Goal: Navigation & Orientation: Find specific page/section

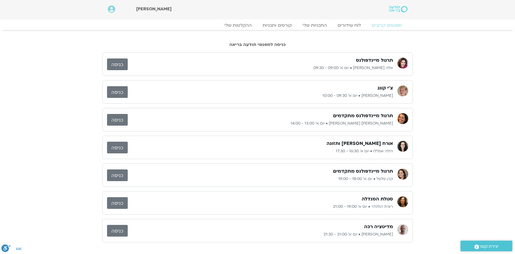
click at [254, 64] on div "תרגול מיינדפולנס אלה טולנאי • יום א׳ 09:00 - 09:30" at bounding box center [260, 64] width 265 height 14
click at [277, 26] on link "קורסים ותכניות" at bounding box center [277, 25] width 48 height 7
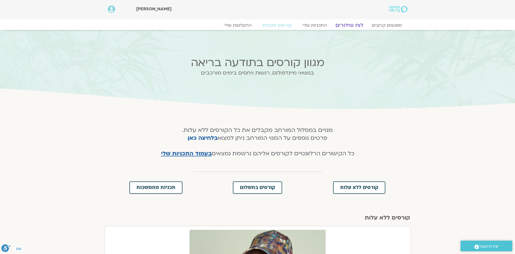
click at [356, 25] on link "לוח שידורים" at bounding box center [349, 25] width 41 height 7
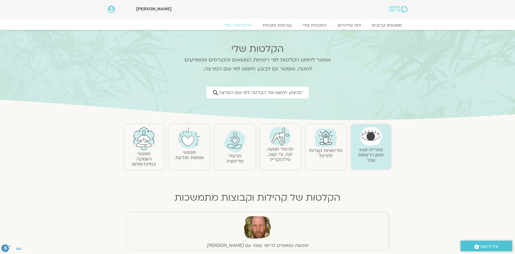
click at [326, 145] on img at bounding box center [326, 138] width 26 height 26
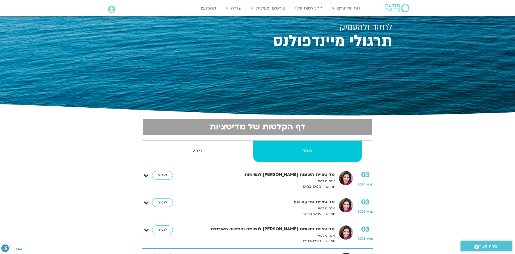
scroll to position [54, 0]
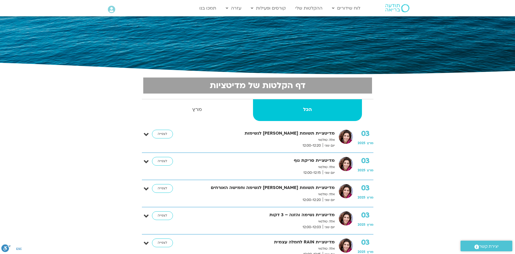
click at [344, 138] on img at bounding box center [346, 137] width 14 height 14
click at [145, 135] on icon at bounding box center [146, 135] width 5 height 8
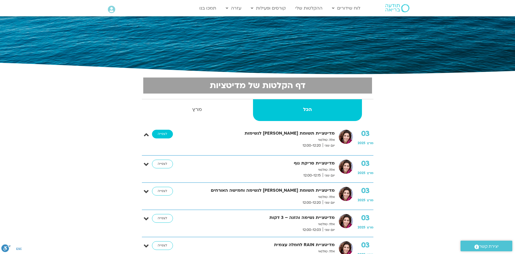
click at [163, 134] on link "לצפייה" at bounding box center [162, 134] width 21 height 9
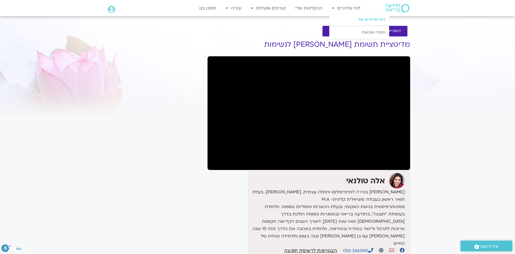
click at [370, 22] on link "לוח שידורים יומי" at bounding box center [359, 19] width 60 height 13
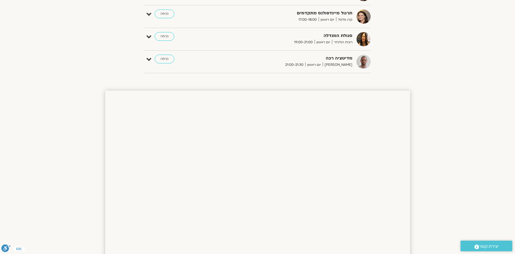
scroll to position [339, 0]
